Goal: Information Seeking & Learning: Learn about a topic

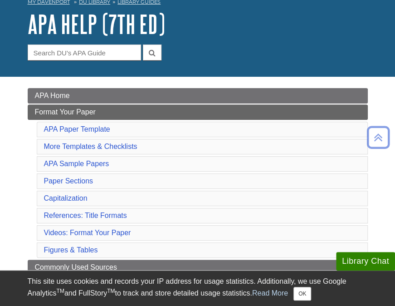
scroll to position [47, 0]
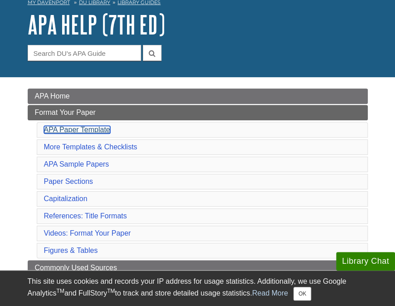
click at [106, 129] on link "APA Paper Template" at bounding box center [77, 130] width 66 height 8
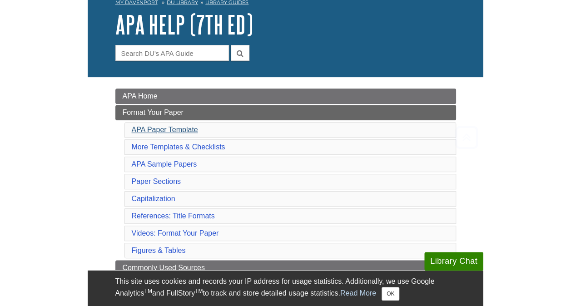
scroll to position [434, 0]
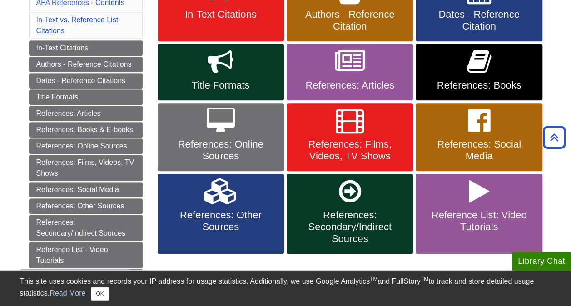
scroll to position [216, 0]
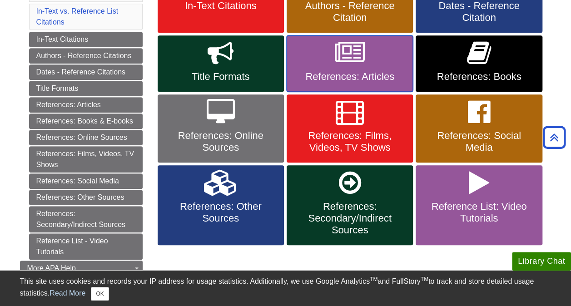
click at [360, 71] on span "References: Articles" at bounding box center [349, 77] width 113 height 12
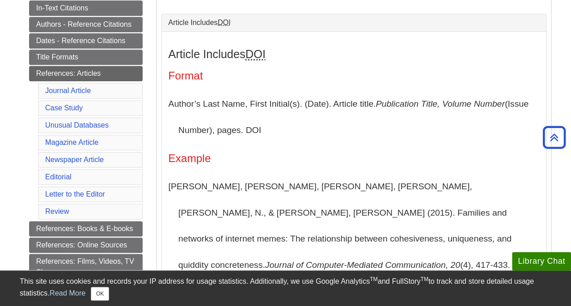
scroll to position [244, 0]
